Goal: Complete application form: Complete application form

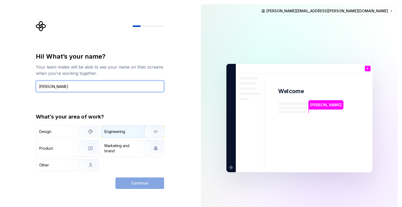
type input "Praful Nigam"
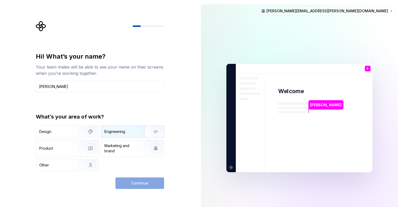
click at [139, 126] on img "button" at bounding box center [153, 131] width 34 height 35
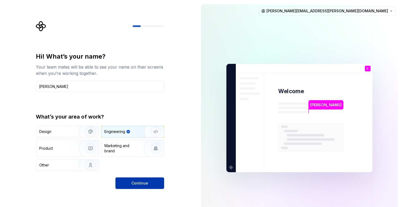
click at [154, 185] on button "Continue" at bounding box center [140, 184] width 49 height 12
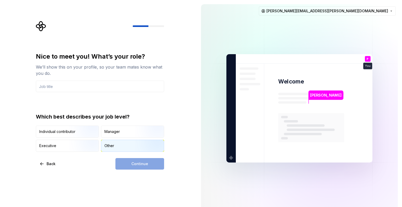
click at [125, 142] on div "Other" at bounding box center [132, 146] width 63 height 12
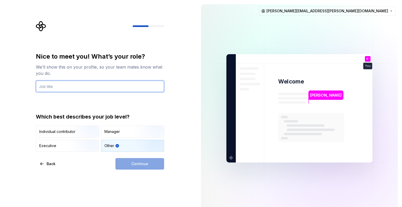
click at [116, 90] on input "text" at bounding box center [100, 87] width 128 height 12
type input "SDE"
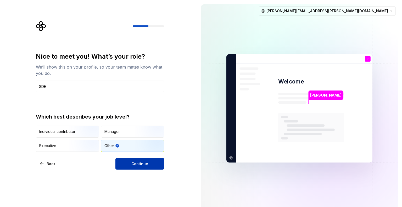
click at [132, 160] on button "Continue" at bounding box center [140, 164] width 49 height 12
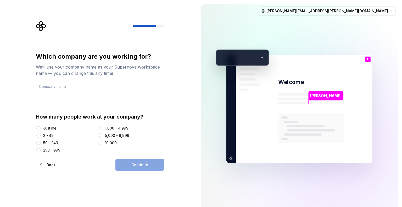
click at [46, 143] on div "50 - 249" at bounding box center [50, 142] width 15 height 5
click at [41, 143] on button "50 - 249" at bounding box center [38, 143] width 4 height 4
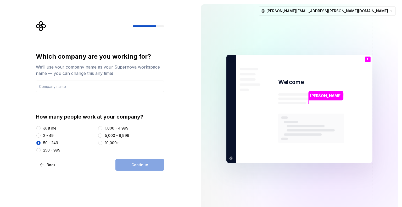
click at [87, 90] on input "text" at bounding box center [100, 87] width 128 height 12
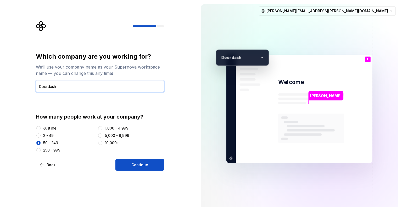
type input "Doordash"
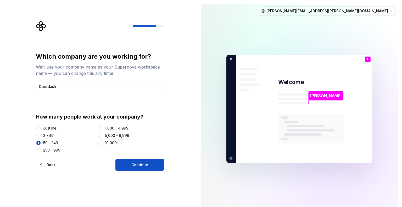
click at [119, 138] on div "5,000 - 9,999" at bounding box center [117, 135] width 24 height 5
click at [102, 138] on button "5,000 - 9,999" at bounding box center [100, 136] width 4 height 4
click at [152, 163] on button "Continue" at bounding box center [140, 165] width 49 height 12
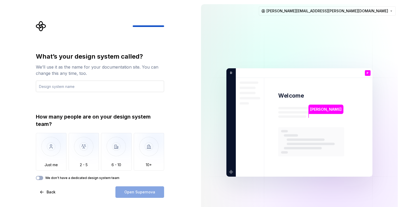
click at [102, 81] on input "text" at bounding box center [100, 87] width 128 height 12
type input "Lab"
